Goal: Complete application form

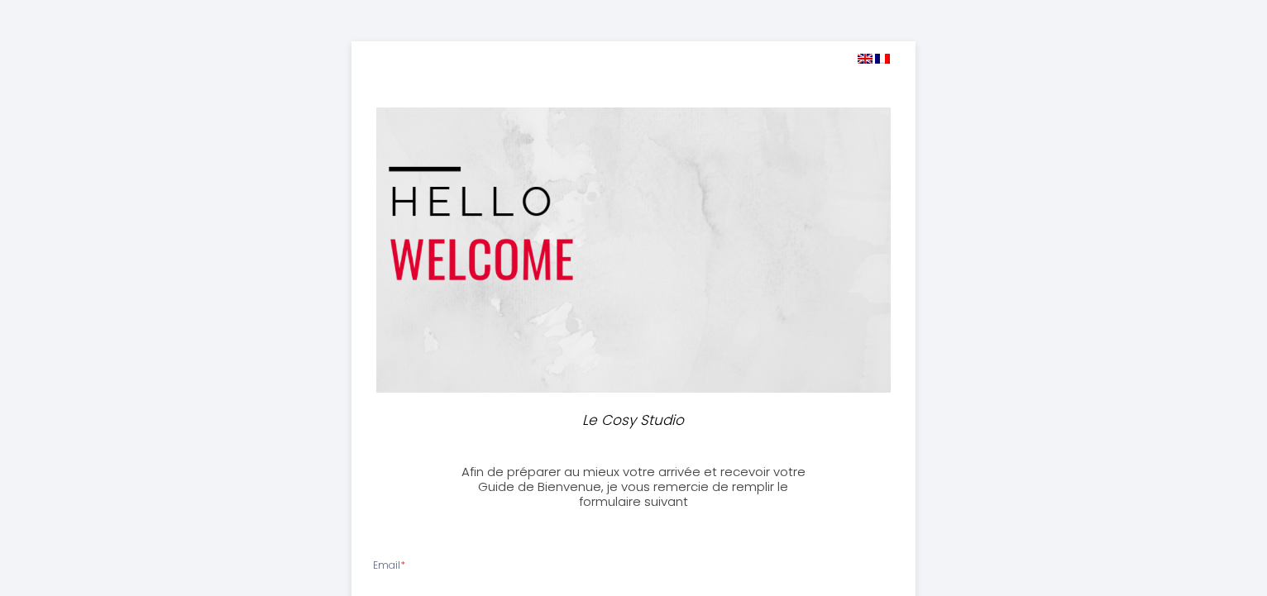
select select
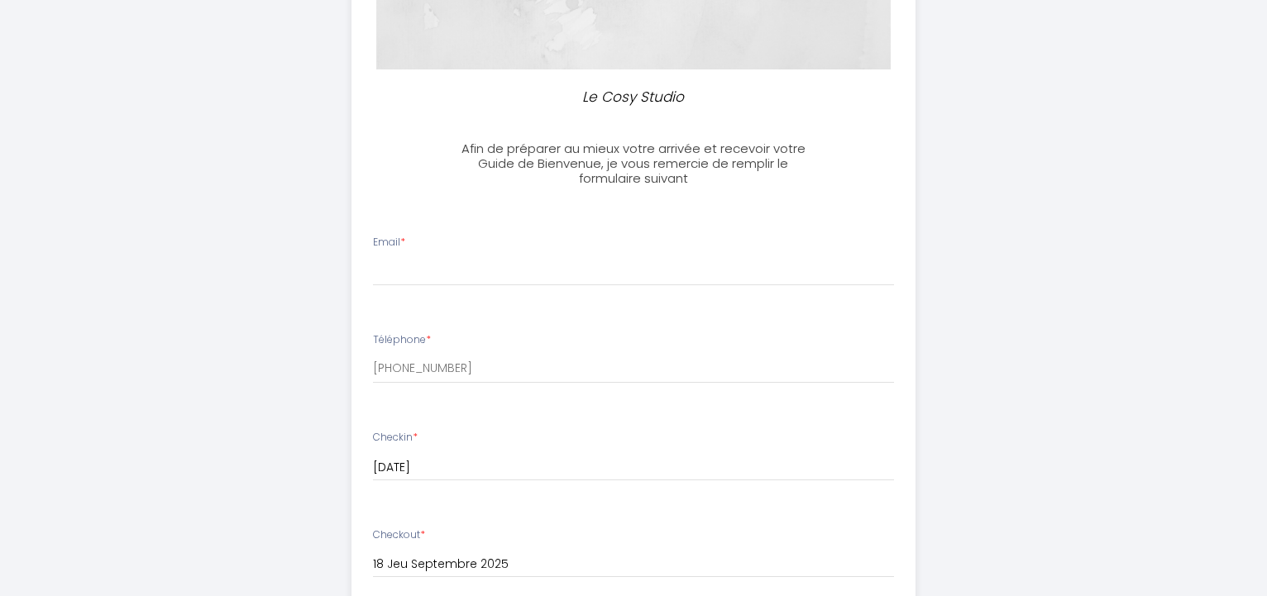
scroll to position [319, 0]
click at [787, 276] on input "Email *" at bounding box center [634, 276] width 522 height 30
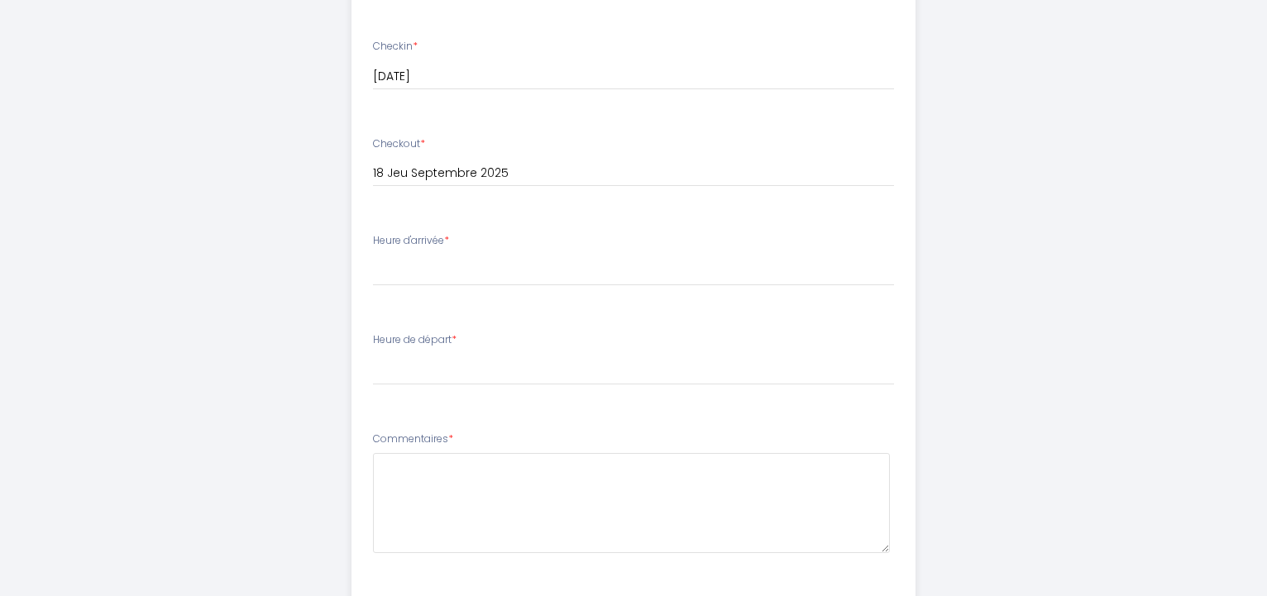
scroll to position [719, 0]
type input "[DOMAIN_NAME][EMAIL_ADDRESS][DOMAIN_NAME]"
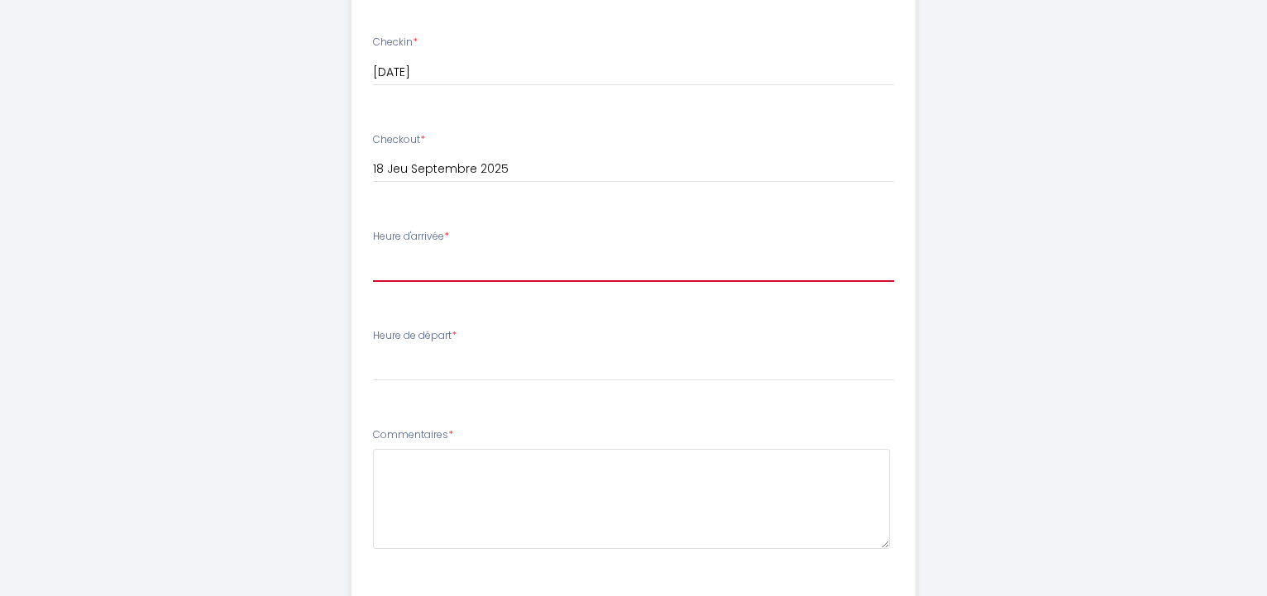
click at [373, 251] on select "16:00 16:30 17:00 17:30 18:00 18:30 19:00 19:30 20:00 20:30 21:00 21:30 22:00 2…" at bounding box center [634, 266] width 522 height 31
select select "17:00"
click option "17:00" at bounding box center [0, 0] width 0 height 0
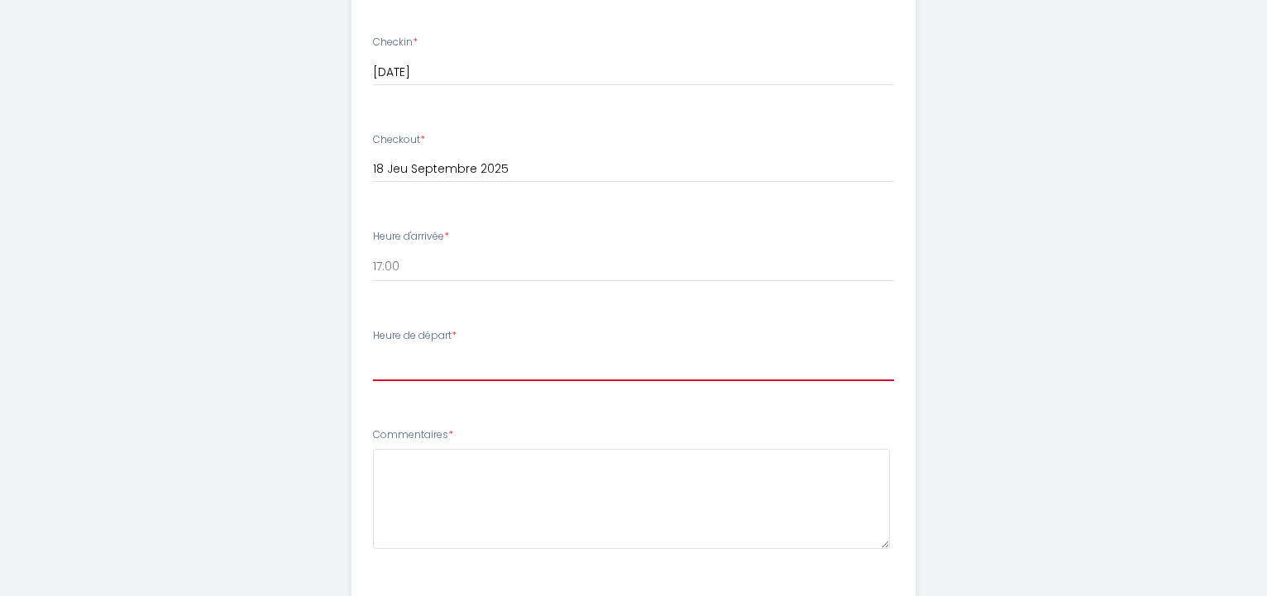
click at [373, 350] on select "00:00 00:30 01:00 01:30 02:00 02:30 03:00 03:30 04:00 04:30 05:00 05:30 06:00 0…" at bounding box center [634, 365] width 522 height 31
select select "10:30"
click option "10:30" at bounding box center [0, 0] width 0 height 0
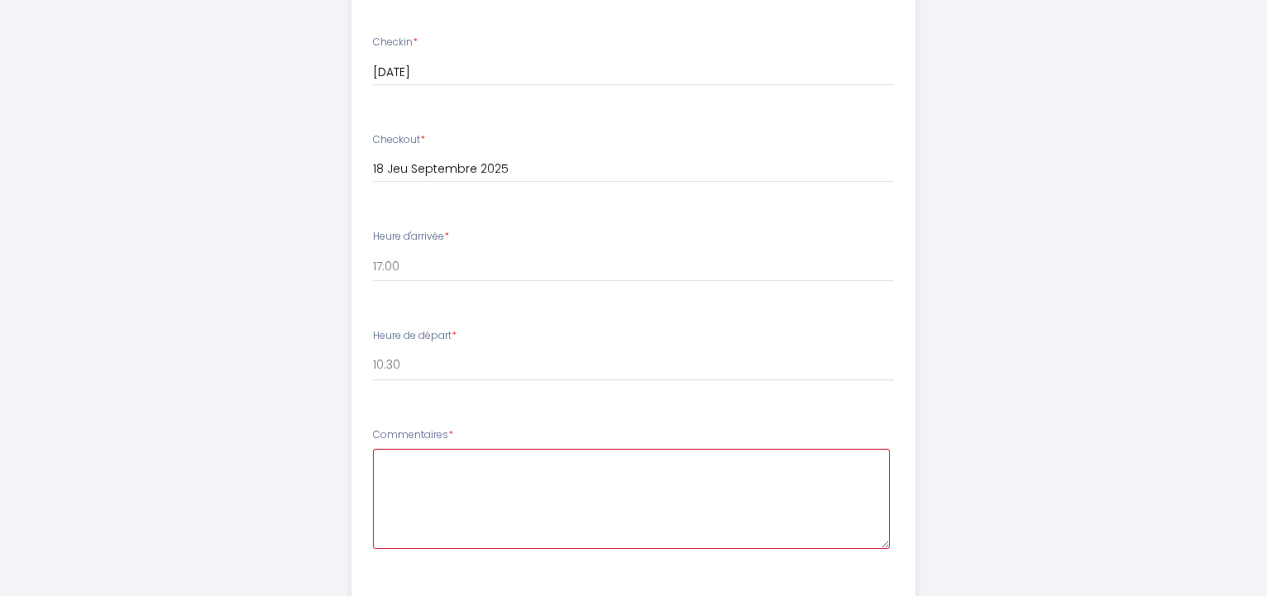
click at [503, 461] on textarea at bounding box center [632, 499] width 518 height 100
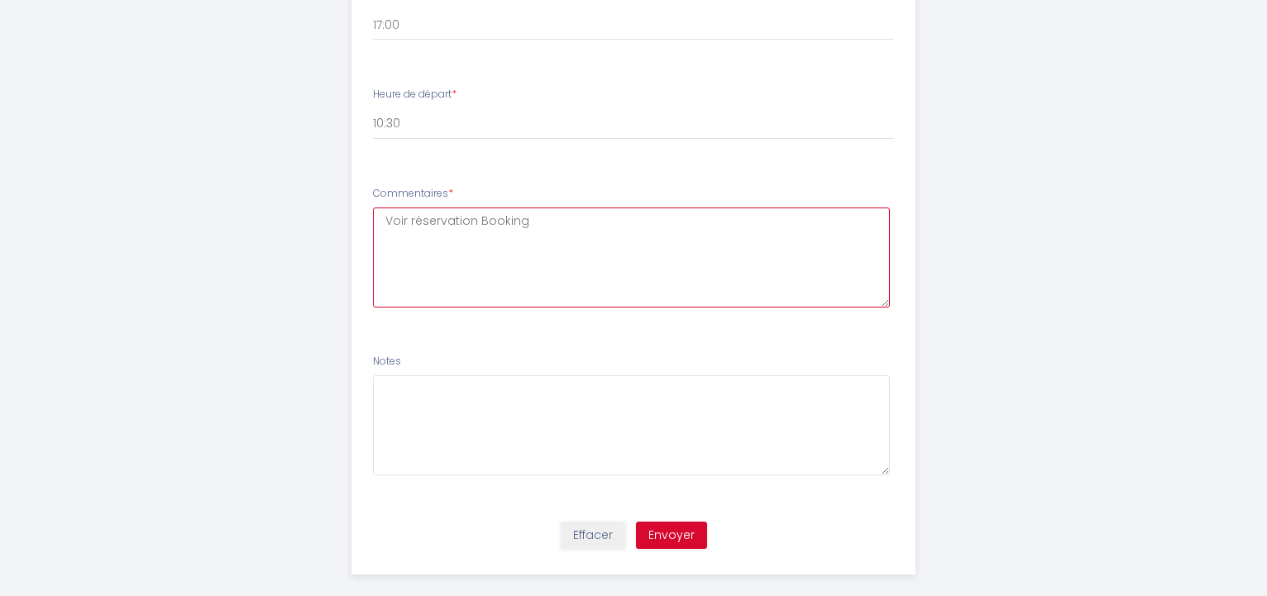
scroll to position [980, 0]
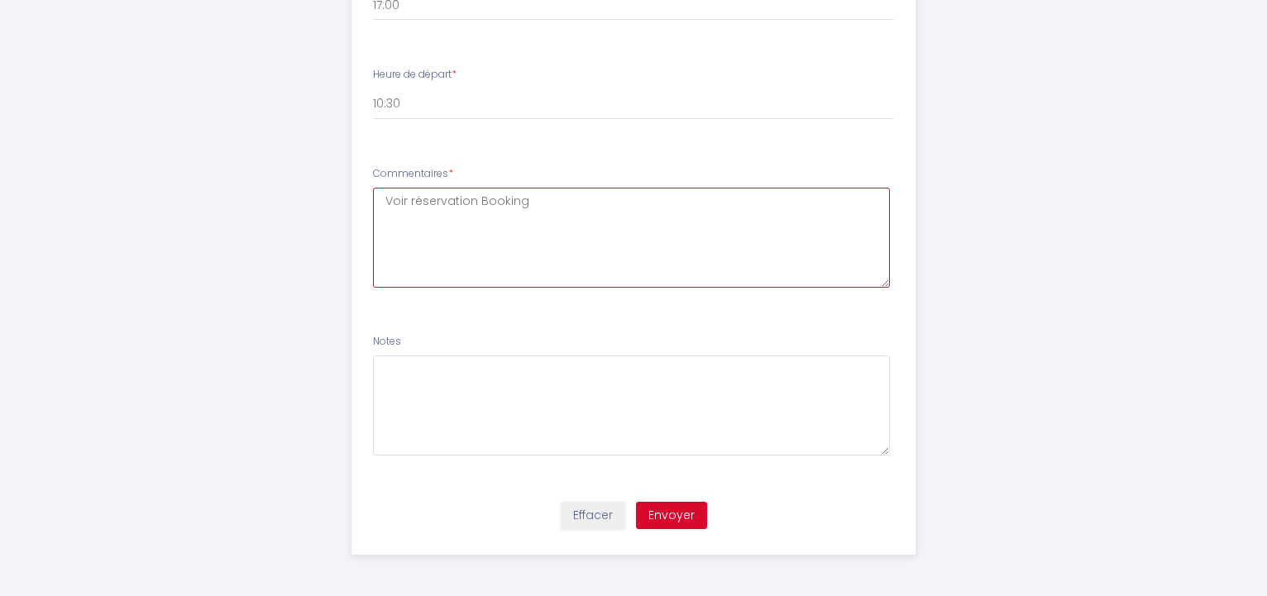
type textarea "Voir réservation Booking"
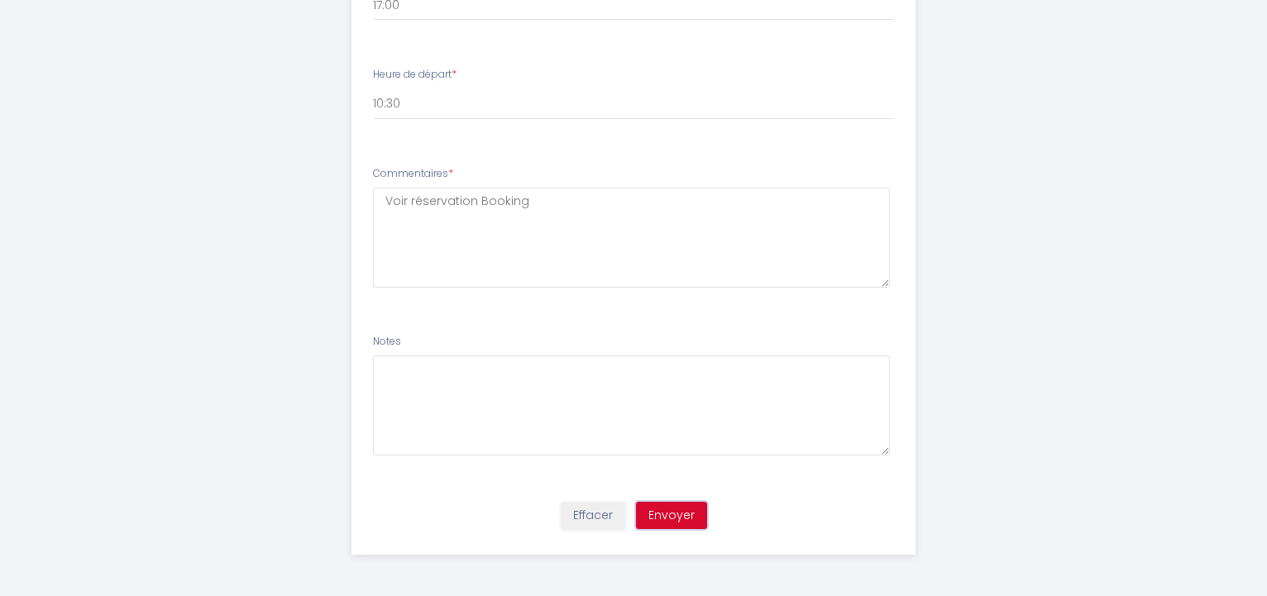
click at [675, 516] on button "Envoyer" at bounding box center [671, 516] width 71 height 28
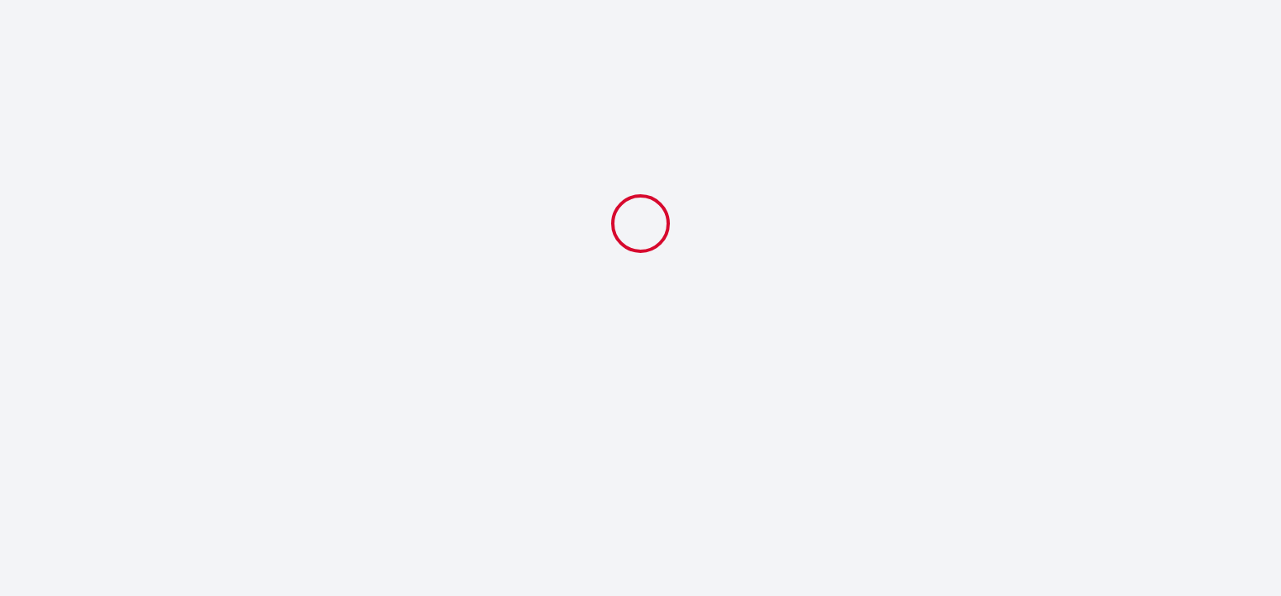
select select "17:00"
select select "10:30"
